Goal: Answer question/provide support

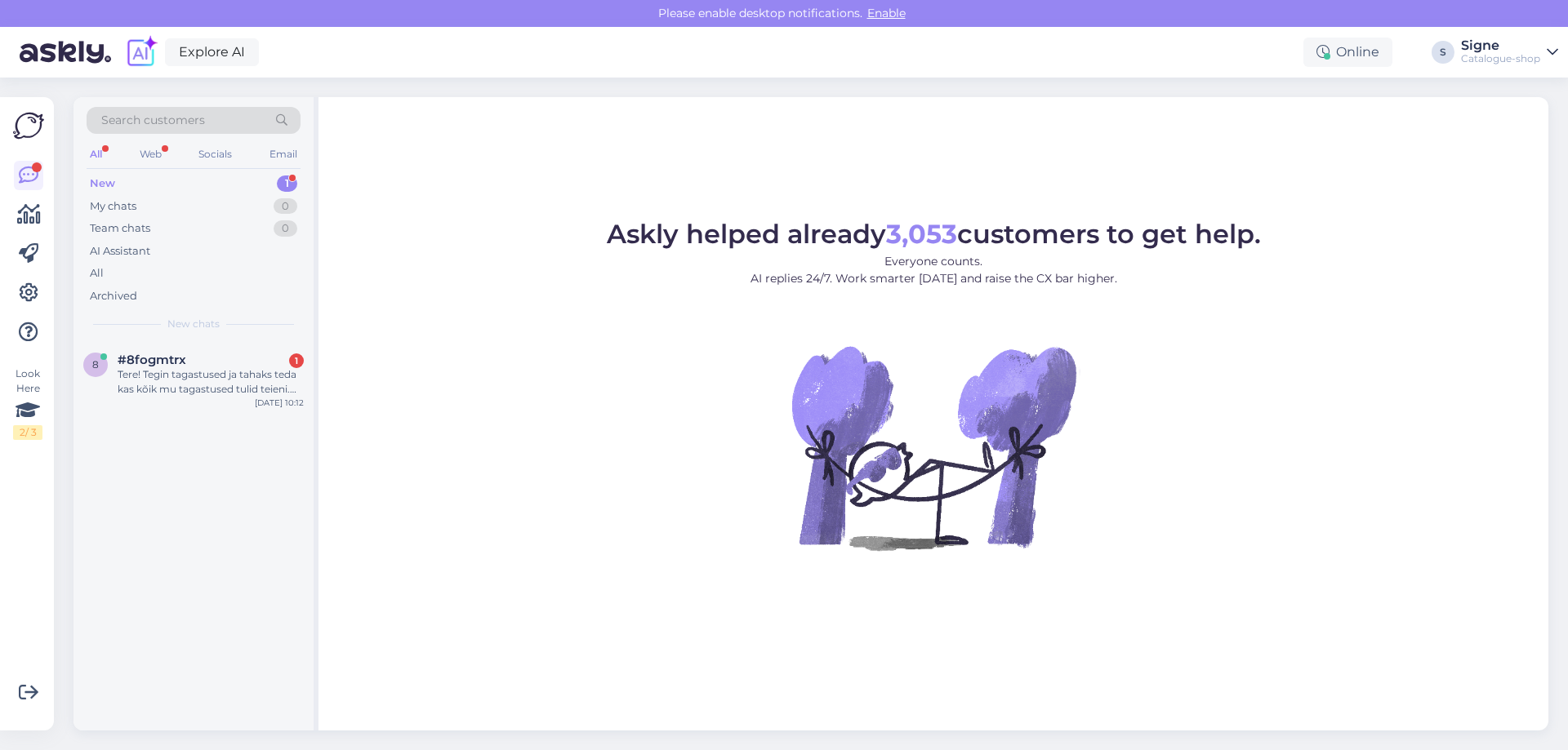
click at [191, 374] on div "Tere! Tegin tagastused ja tahaks teda kas kõik mu tagastused tulid teieni. [PER…" at bounding box center [210, 382] width 186 height 29
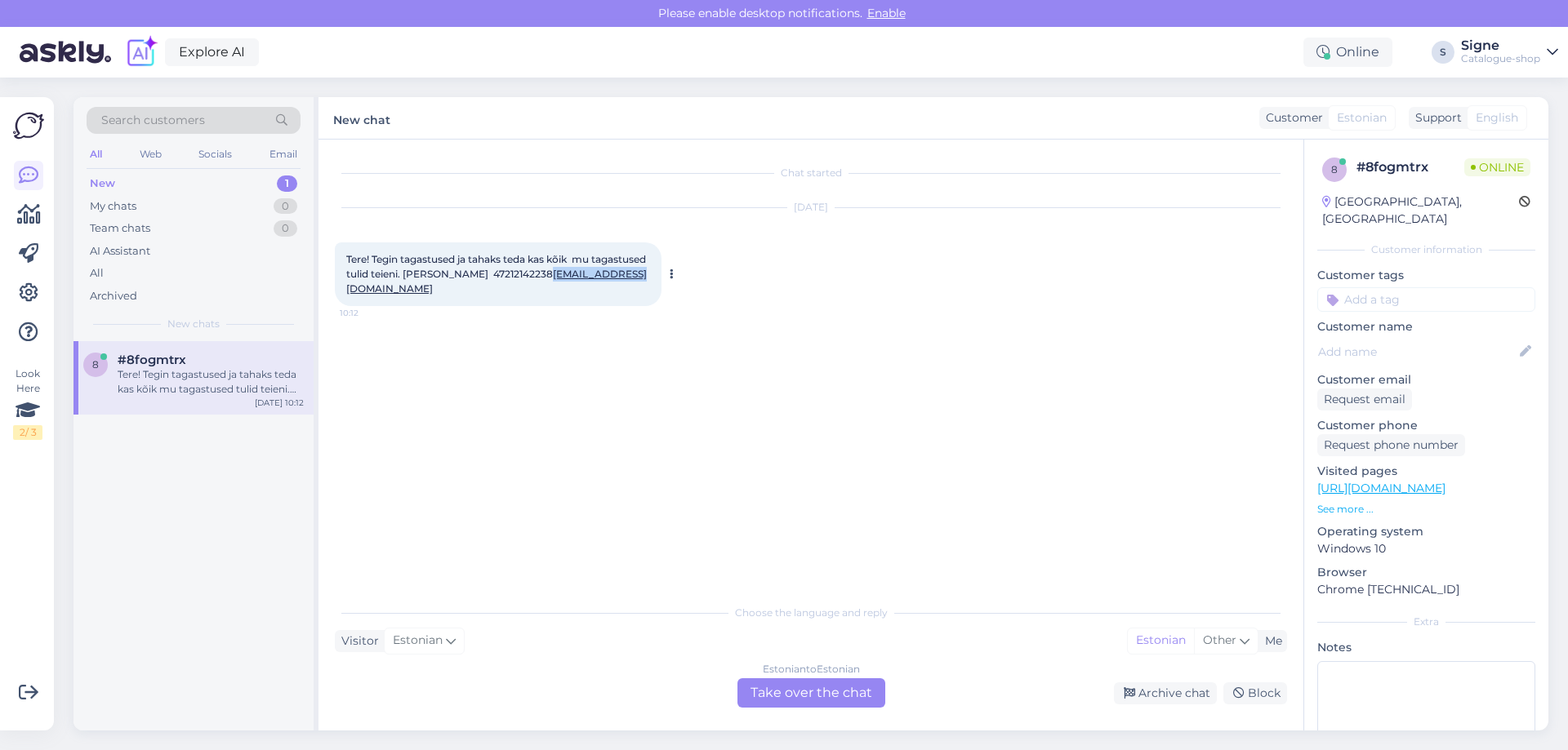
drag, startPoint x: 440, startPoint y: 292, endPoint x: 339, endPoint y: 290, distance: 101.0
click at [339, 290] on div "Tere! Tegin tagastused ja tahaks teda kas kõik mu tagastused tulid teieni. [PER…" at bounding box center [498, 273] width 327 height 63
copy link "[EMAIL_ADDRESS][DOMAIN_NAME]"
click at [801, 692] on div "Estonian to Estonian Take over the chat" at bounding box center [811, 694] width 148 height 29
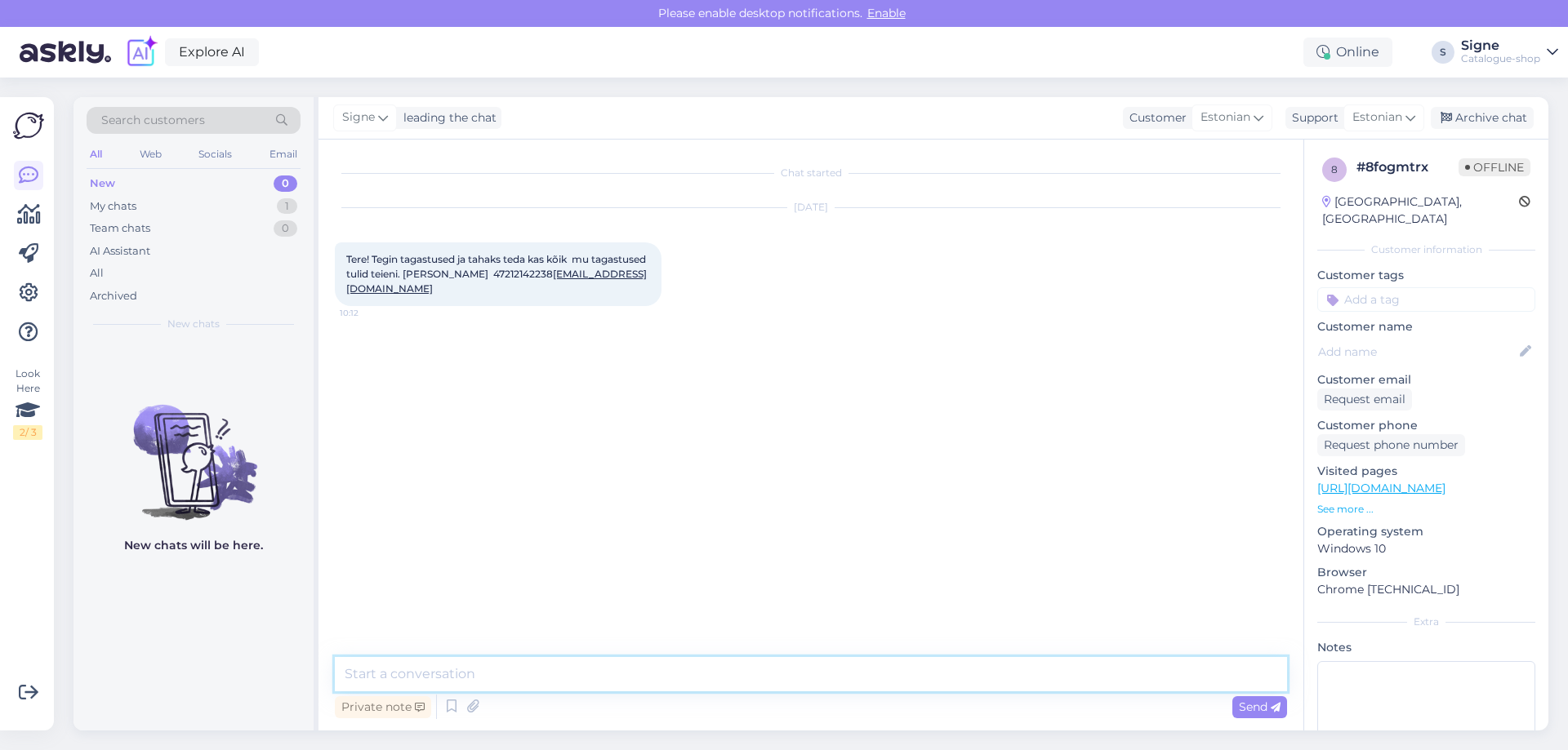
drag, startPoint x: 430, startPoint y: 663, endPoint x: 419, endPoint y: 678, distance: 18.6
click at [427, 668] on textarea at bounding box center [810, 674] width 952 height 34
type textarea "Tere, tagastused on meieni jõudnud ja käideldud, tagastussummad kantakse teie a…"
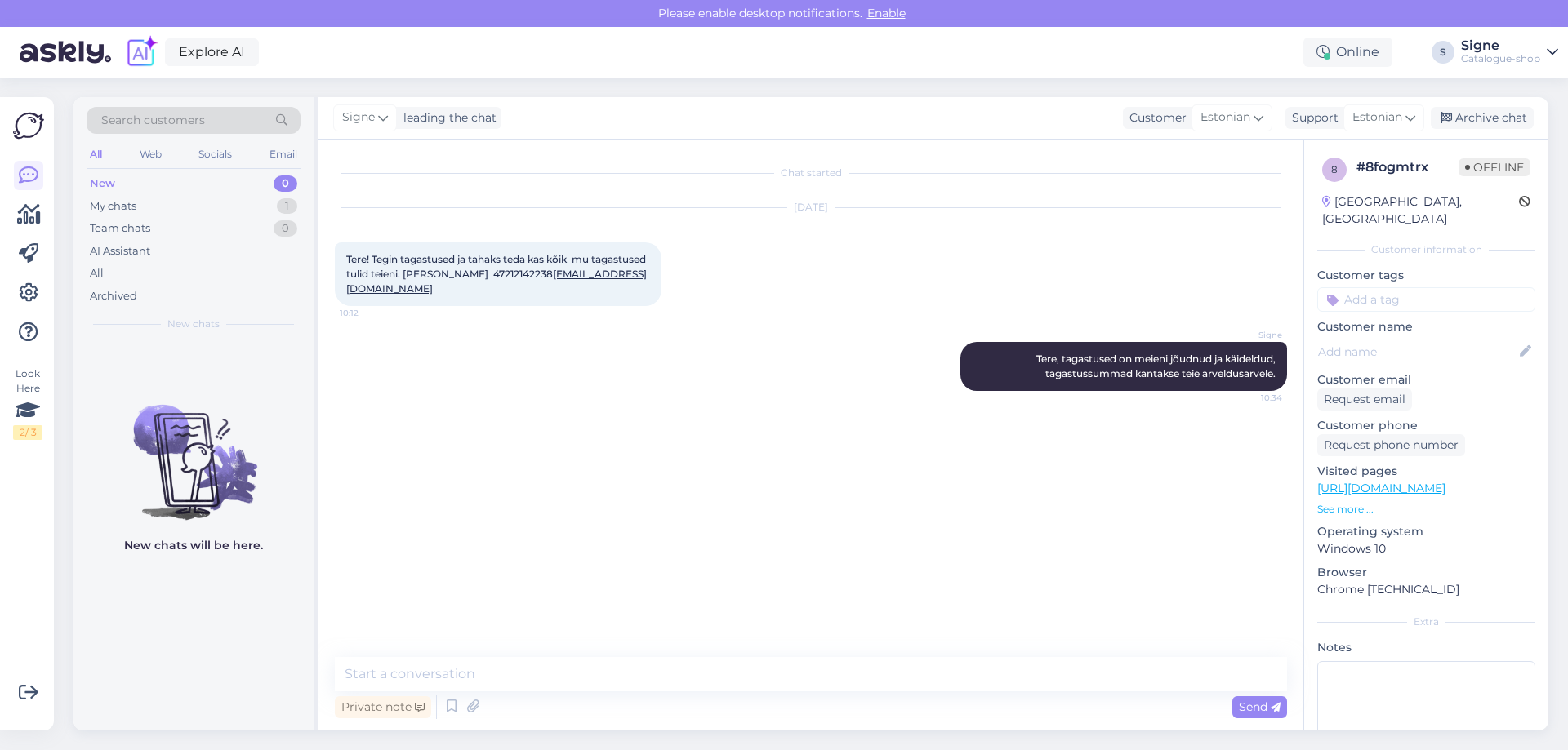
drag, startPoint x: 1490, startPoint y: 118, endPoint x: 1428, endPoint y: 154, distance: 71.7
click at [1489, 118] on div "Archive chat" at bounding box center [1482, 118] width 103 height 22
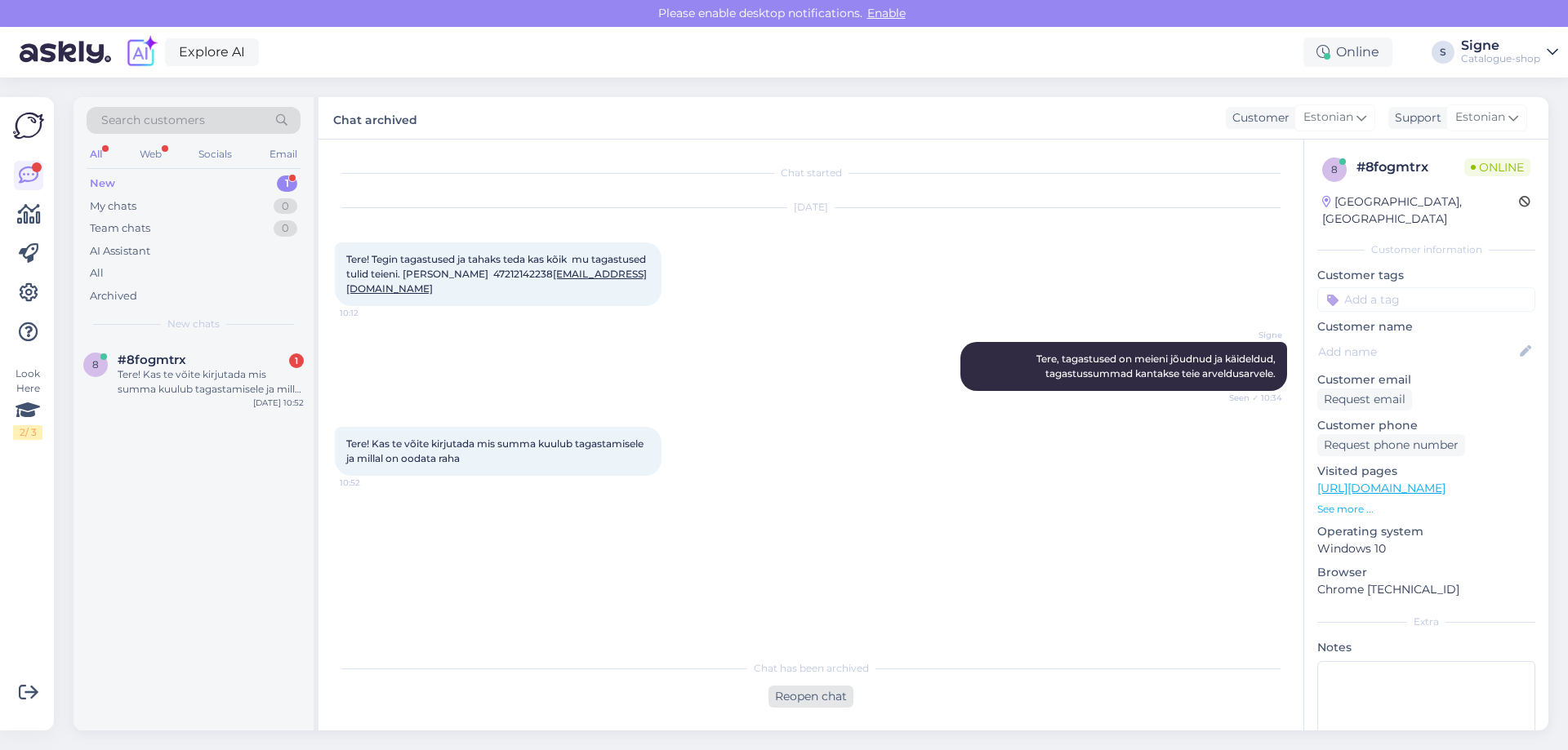
click at [814, 703] on div "Reopen chat" at bounding box center [810, 696] width 85 height 22
click at [825, 697] on div "Estonian to Estonian Take over the chat" at bounding box center [811, 694] width 148 height 29
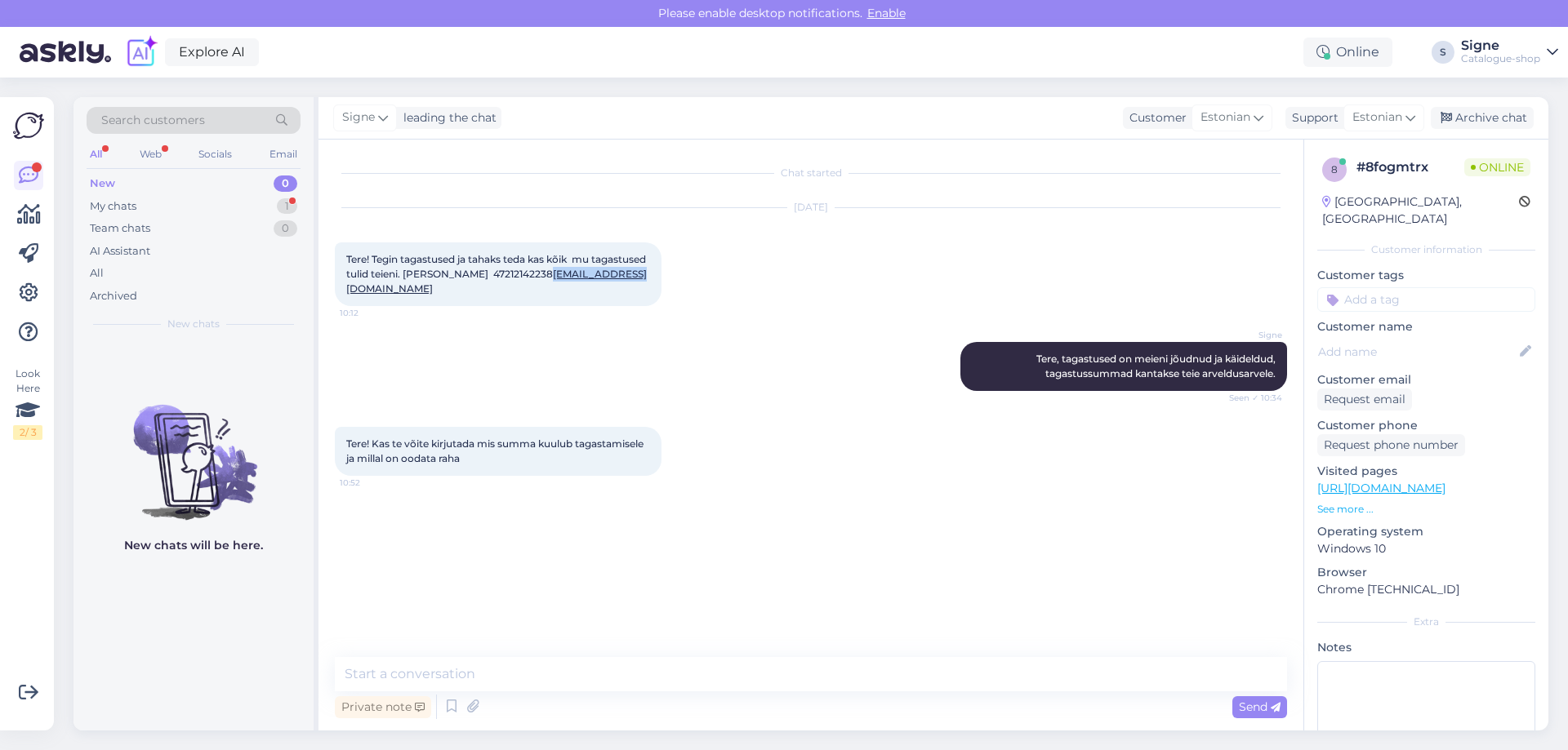
drag, startPoint x: 437, startPoint y: 290, endPoint x: 333, endPoint y: 285, distance: 104.1
click at [333, 282] on div "Chat started [DATE] Tere! Tegin tagastused ja tahaks teda kas kõik mu tagastuse…" at bounding box center [810, 436] width 984 height 591
copy link "[EMAIL_ADDRESS][DOMAIN_NAME]"
drag, startPoint x: 459, startPoint y: 675, endPoint x: 470, endPoint y: 659, distance: 19.4
click at [462, 674] on textarea at bounding box center [810, 674] width 952 height 34
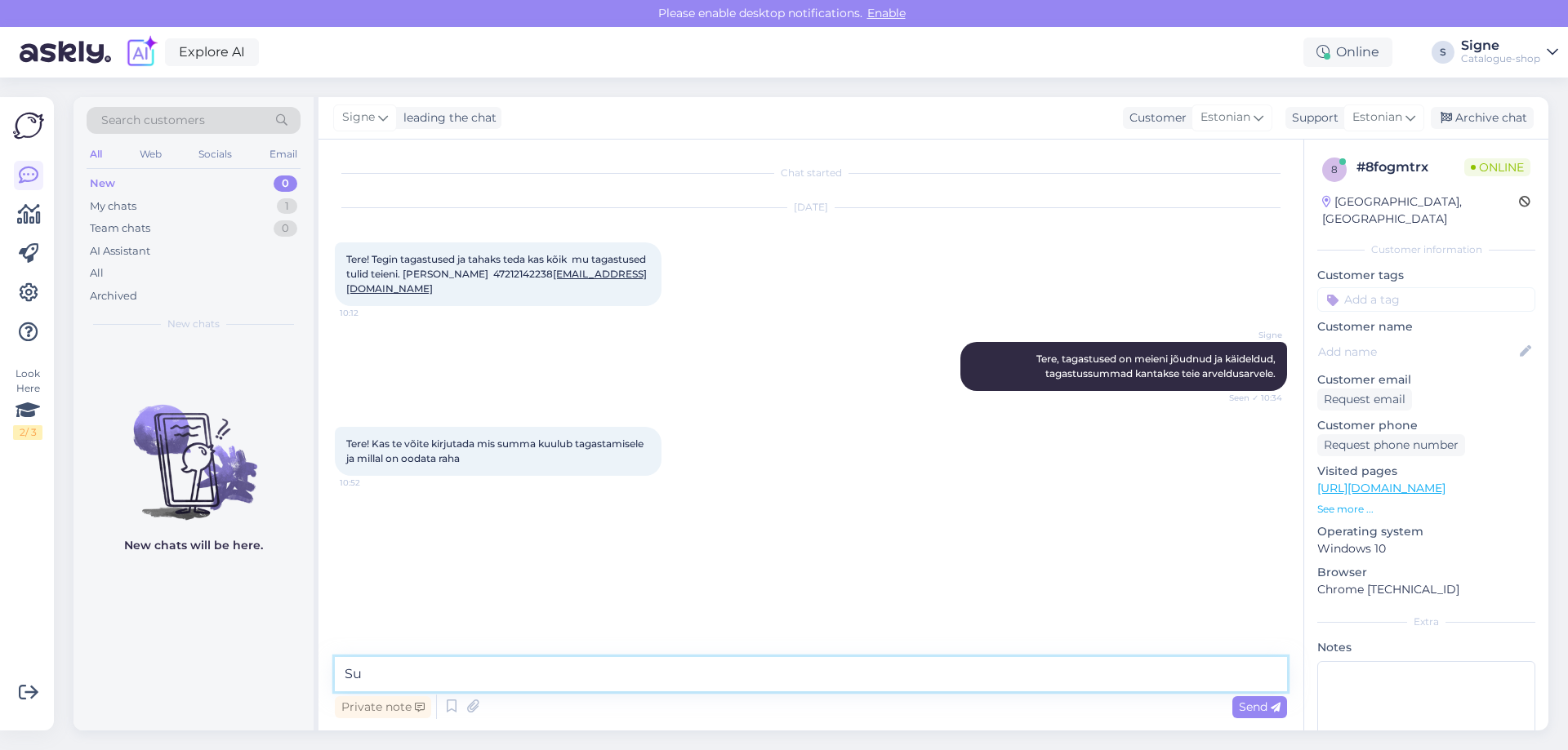
type textarea "S"
type textarea "tagastussumma kokku 118,53 eurot."
click at [1481, 121] on div "Archive chat" at bounding box center [1482, 118] width 103 height 22
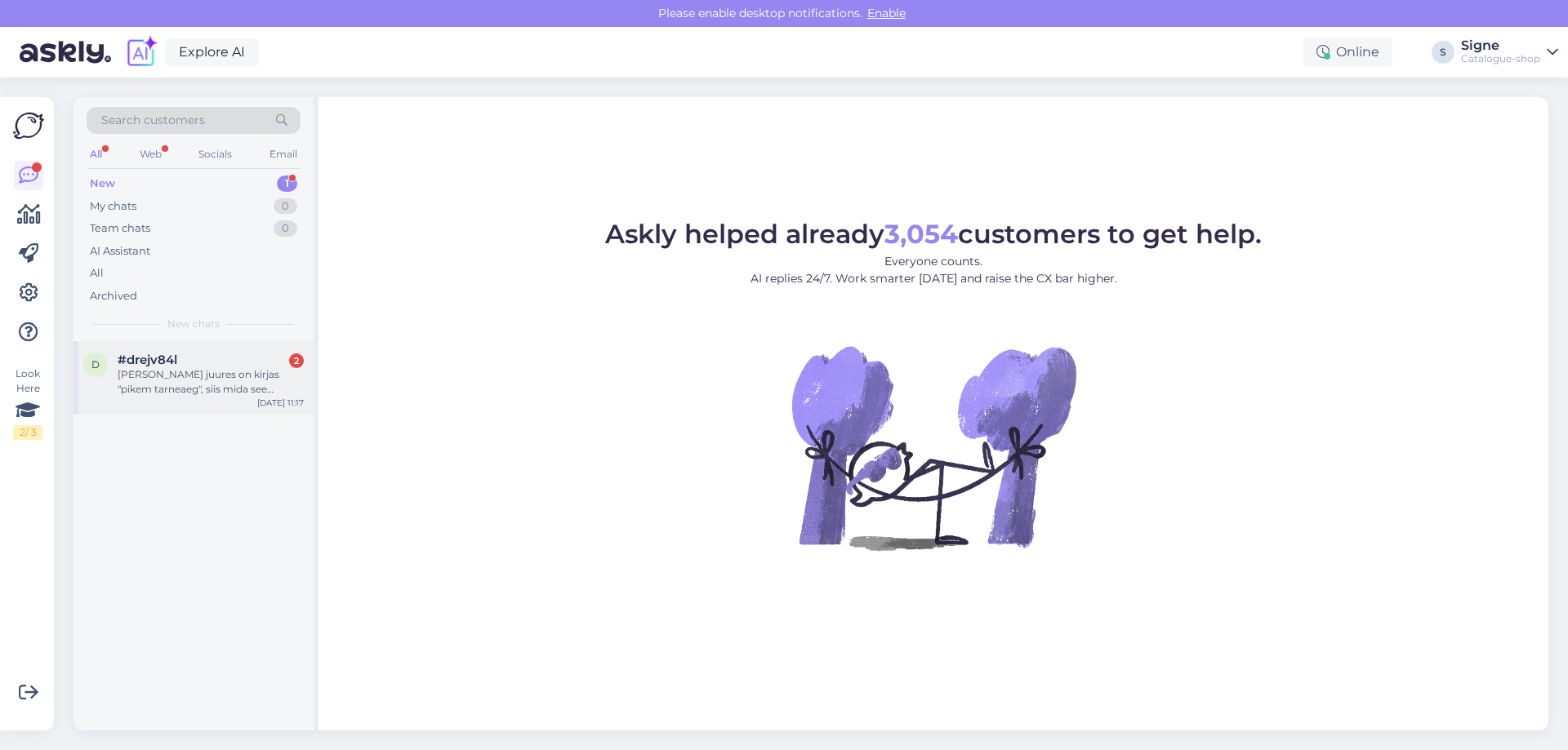
drag, startPoint x: 211, startPoint y: 375, endPoint x: 241, endPoint y: 378, distance: 30.1
click at [211, 375] on div "Kui toote juures on kirjas "pikem tarneaeg", siis mida see tähendab? Mitu päeva…" at bounding box center [210, 382] width 186 height 29
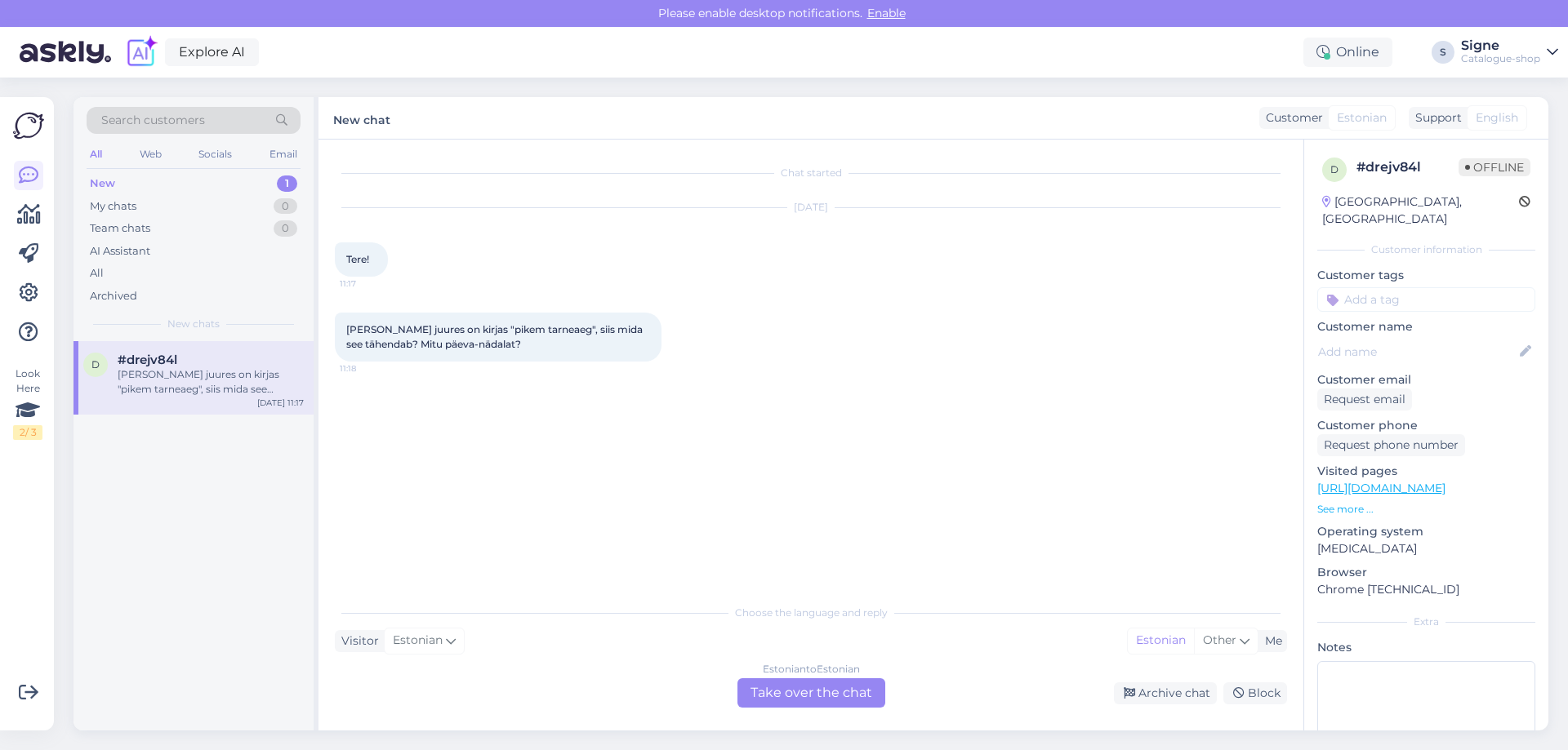
click at [845, 689] on div "Estonian to Estonian Take over the chat" at bounding box center [811, 694] width 148 height 29
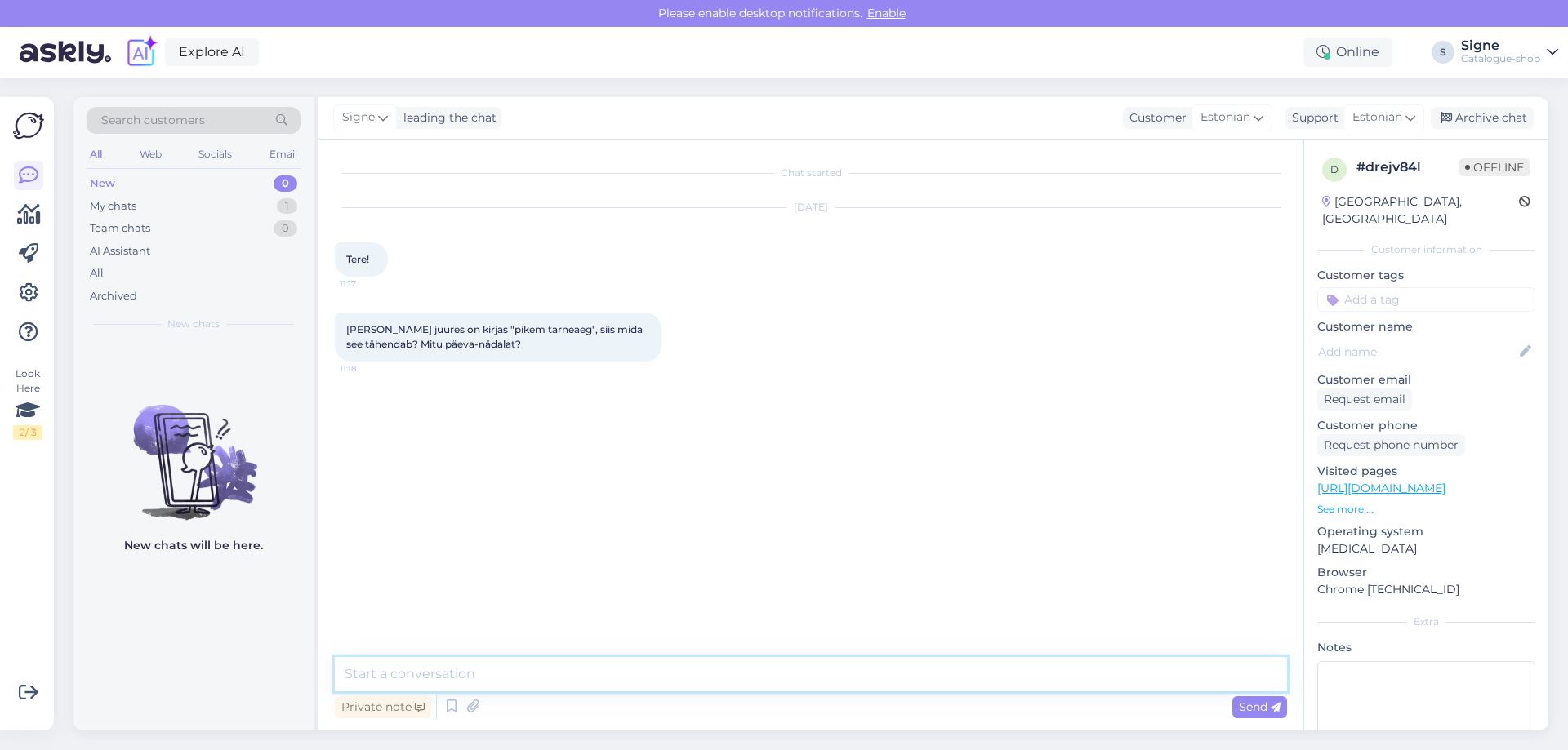
click at [453, 673] on textarea at bounding box center [810, 674] width 952 height 34
click at [431, 676] on textarea "Tarneaeg on 3-6 nädalat." at bounding box center [810, 674] width 952 height 34
type textarea "Tarneaeg on seljuhul 3-6 nädalat."
click at [1487, 115] on div "Archive chat" at bounding box center [1482, 118] width 103 height 22
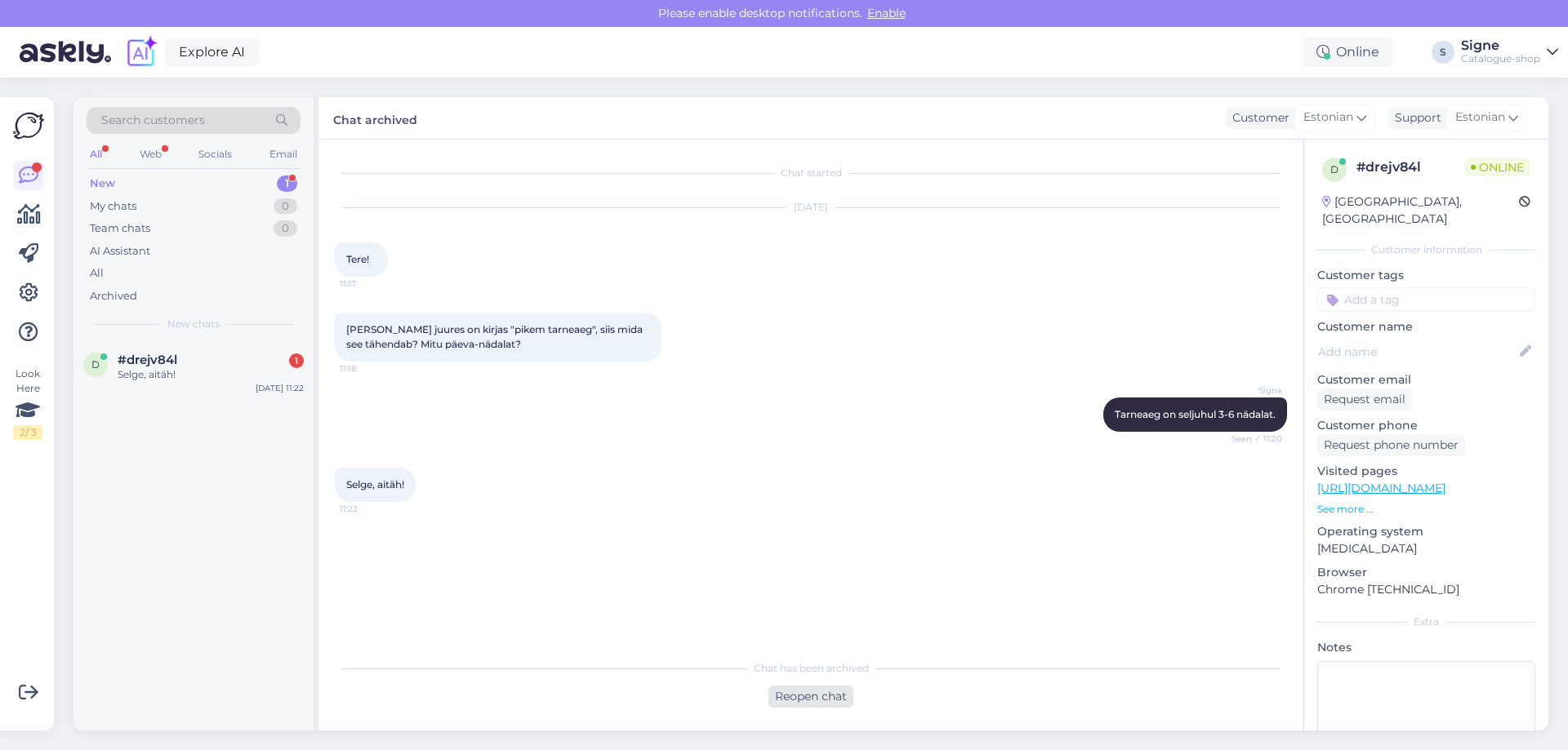
click at [815, 694] on div "Reopen chat" at bounding box center [810, 696] width 85 height 22
click at [826, 696] on div "Estonian to Estonian Take over the chat" at bounding box center [811, 694] width 148 height 29
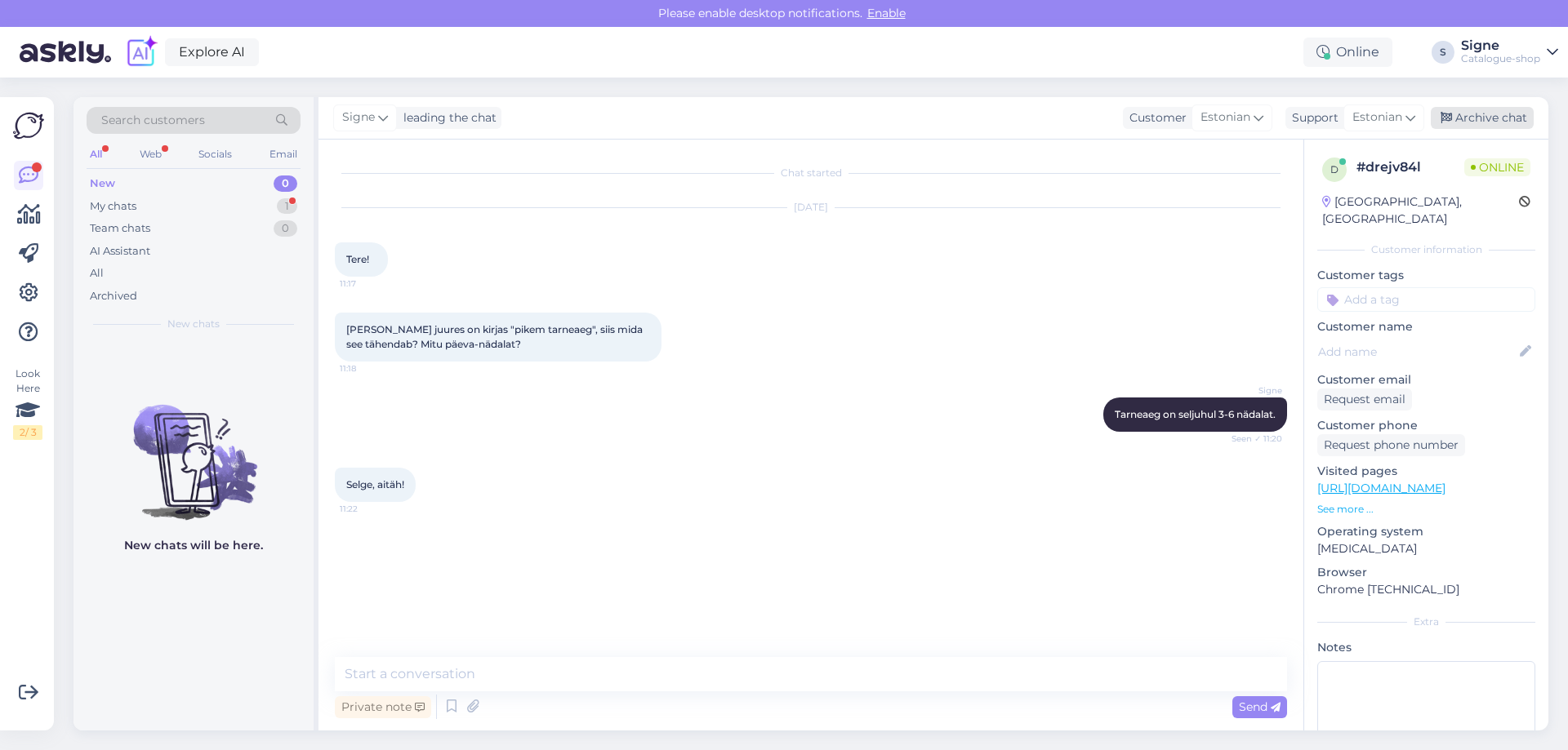
click at [1482, 110] on div "Archive chat" at bounding box center [1482, 118] width 103 height 22
